Goal: Navigation & Orientation: Find specific page/section

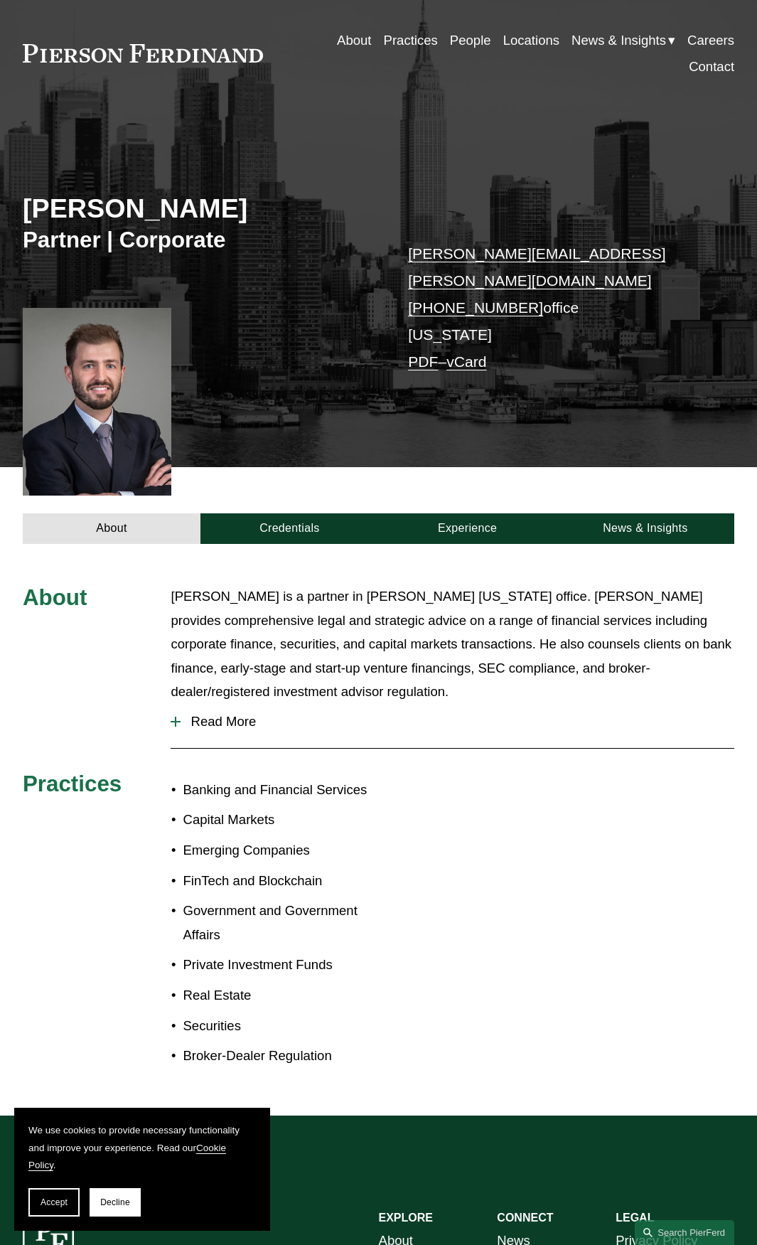
scroll to position [41, 0]
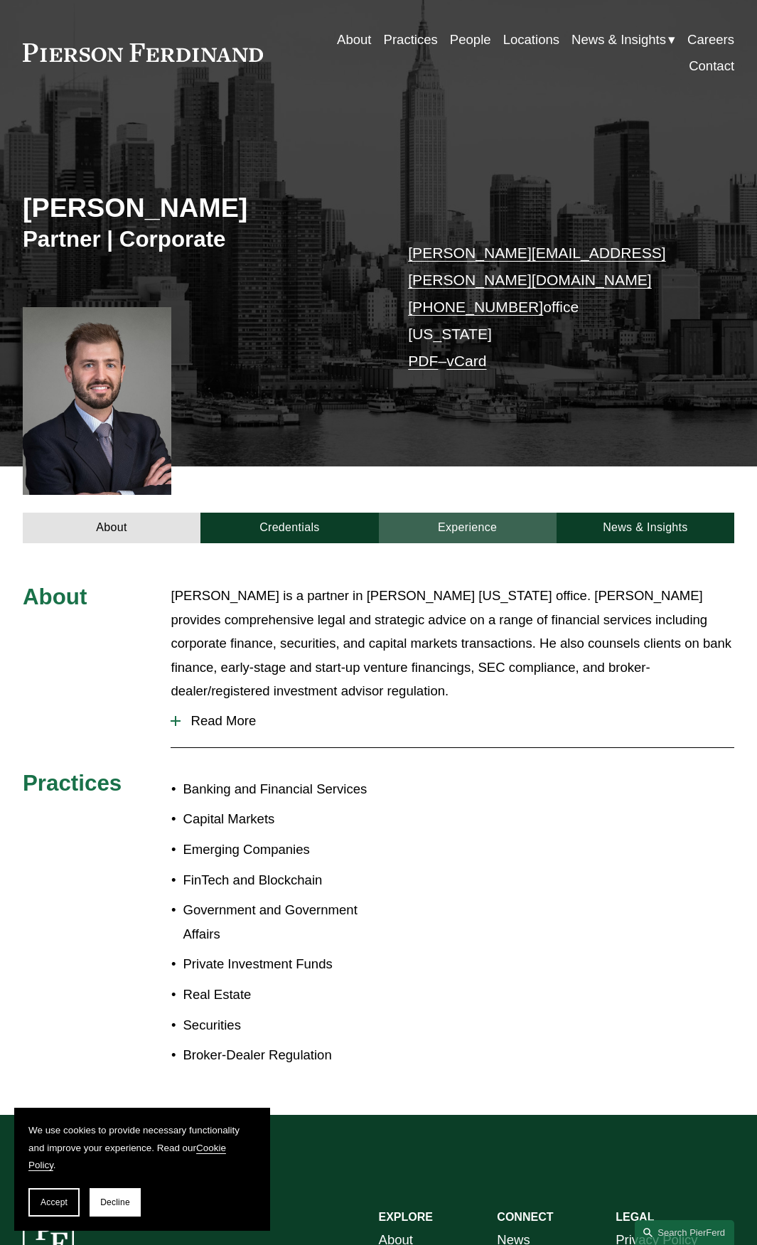
click at [471, 519] on link "Experience" at bounding box center [468, 527] width 178 height 31
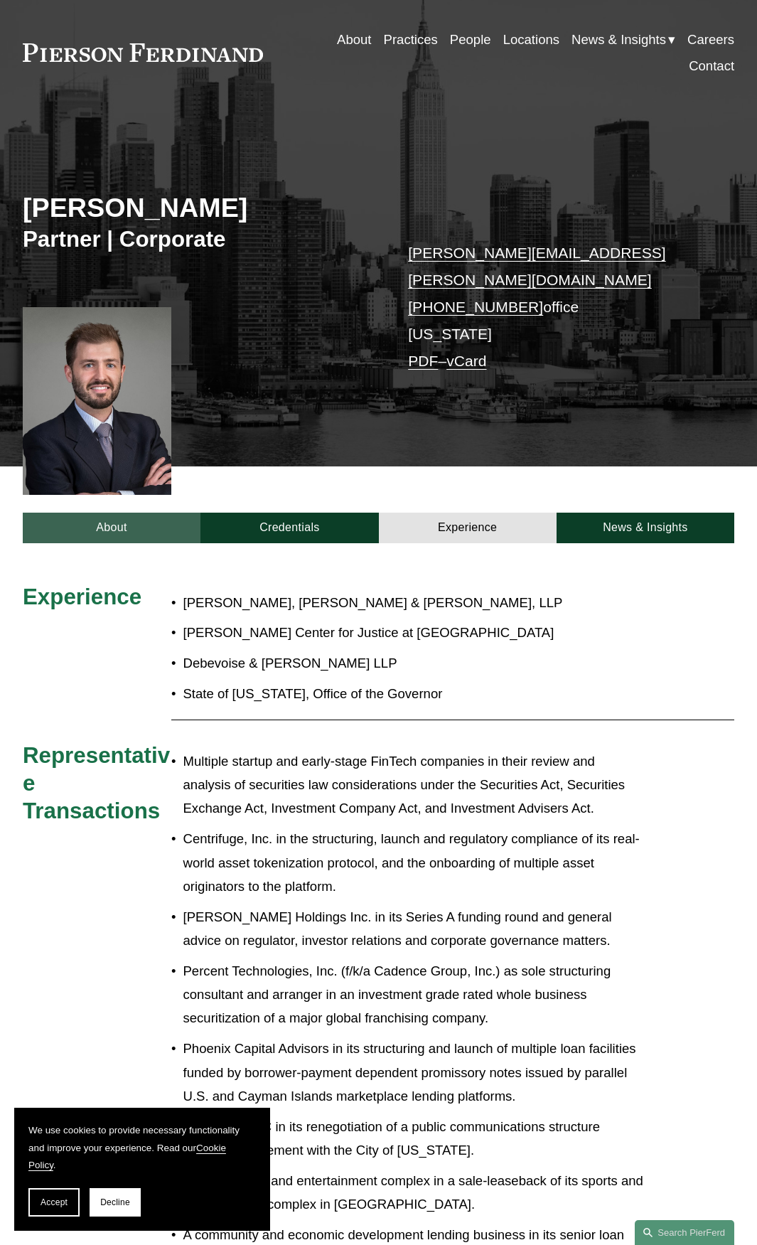
click at [139, 512] on link "About" at bounding box center [112, 527] width 178 height 31
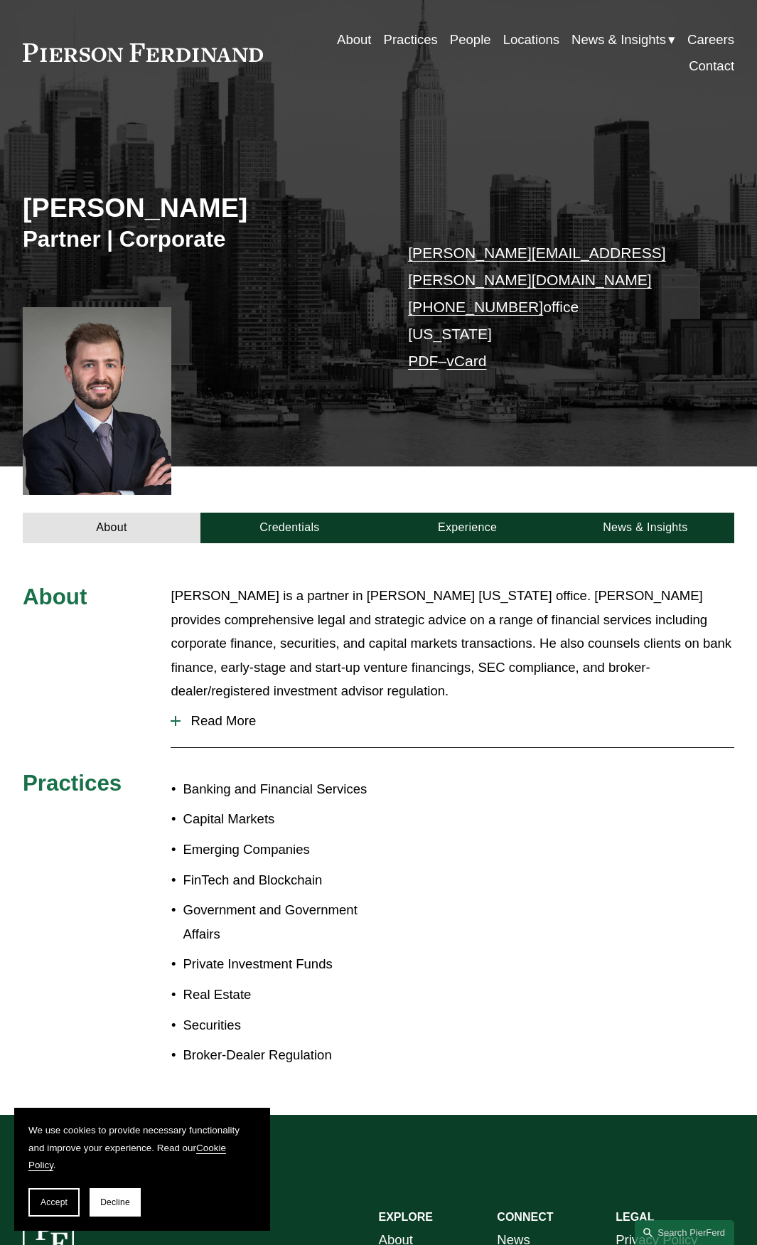
click at [141, 68] on div "About Practices People Locations News & Insights News" at bounding box center [379, 52] width 712 height 53
click at [145, 55] on link at bounding box center [143, 52] width 240 height 18
